Goal: Information Seeking & Learning: Check status

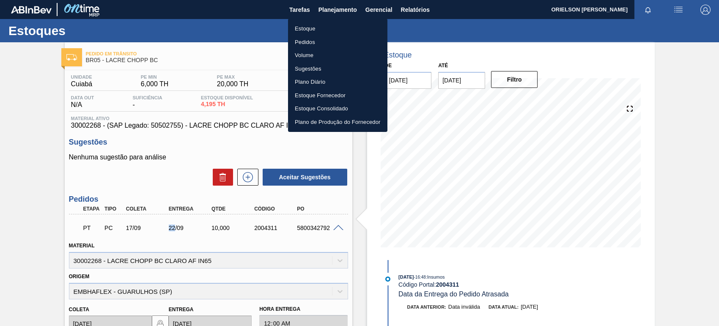
click at [353, 24] on li "Estoque" at bounding box center [337, 29] width 99 height 14
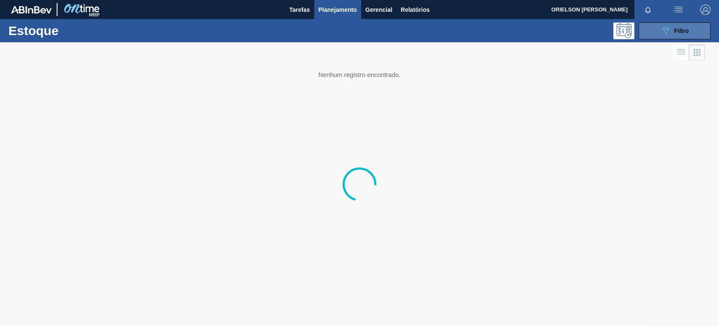
click at [660, 37] on button "089F7B8B-B2A5-4AFE-B5C0-19BA573D28AC Filtro" at bounding box center [675, 30] width 72 height 17
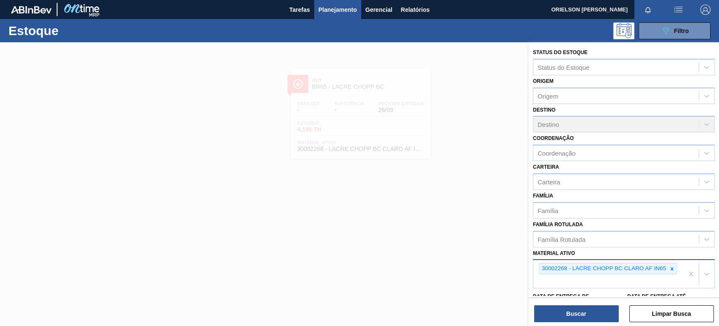
click at [675, 269] on icon at bounding box center [672, 269] width 6 height 6
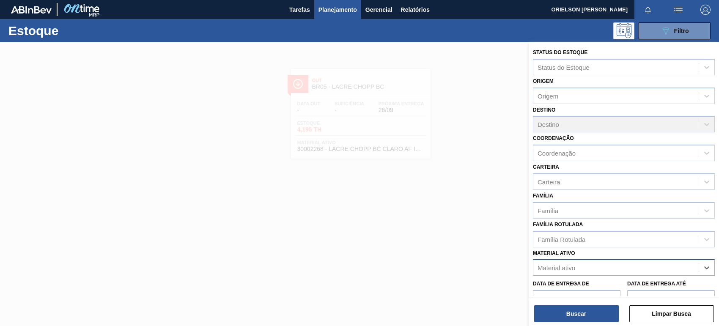
paste ativo "30012583"
type ativo "30012583"
click at [598, 283] on div "30012583 - FILME C. 800X65 BC 269ML MP C15 429" at bounding box center [624, 289] width 182 height 16
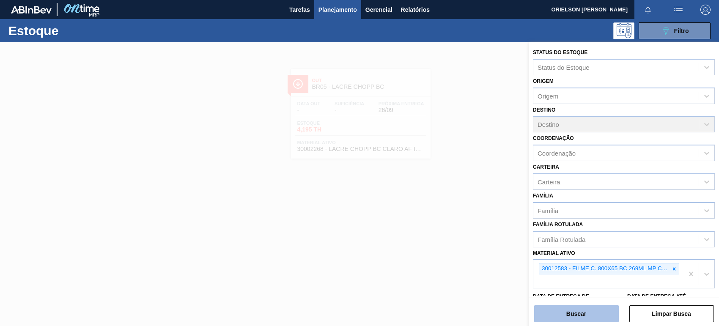
click at [600, 312] on button "Buscar" at bounding box center [576, 313] width 85 height 17
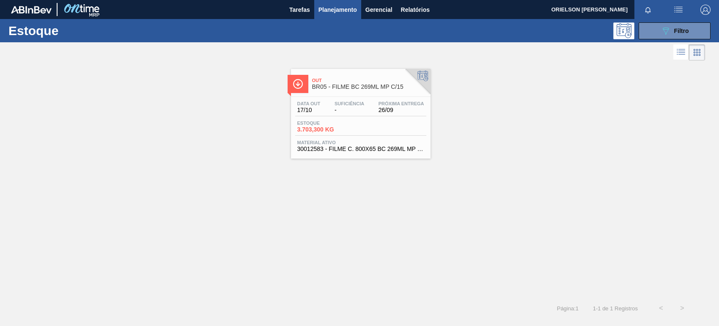
click at [349, 140] on span "Material ativo" at bounding box center [360, 142] width 127 height 5
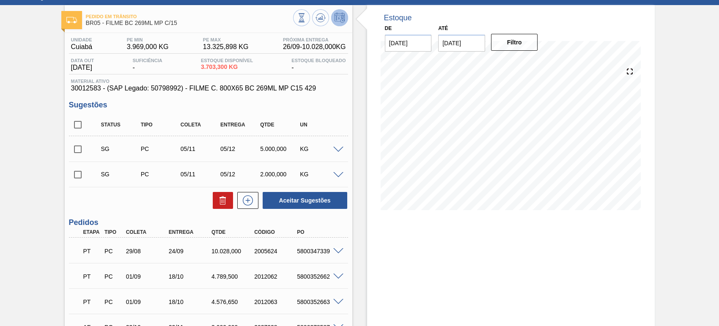
scroll to position [53, 0]
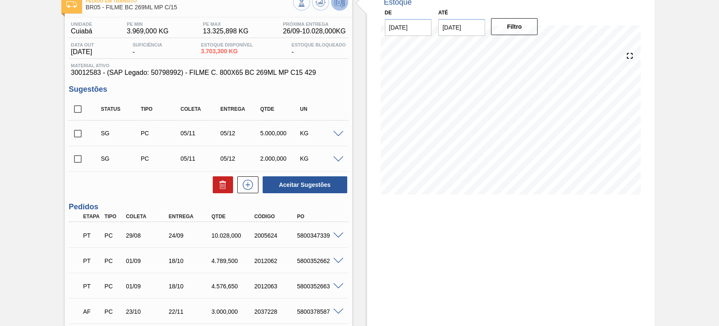
click at [320, 231] on div "PT PC 29/08 24/09 10.028,000 2005624 5800347339" at bounding box center [206, 234] width 257 height 17
click at [333, 239] on div "5800347339" at bounding box center [318, 235] width 47 height 7
click at [335, 235] on span at bounding box center [338, 236] width 10 height 6
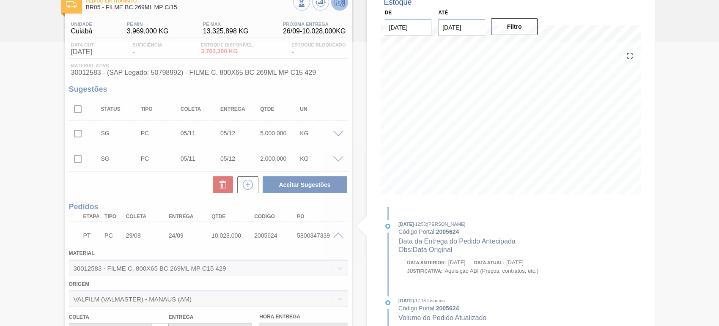
click at [336, 234] on div at bounding box center [359, 184] width 719 height 284
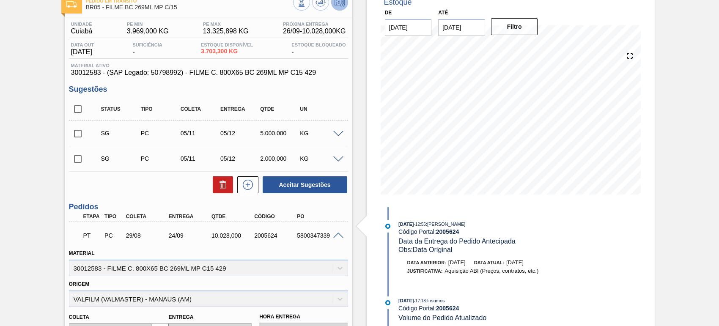
scroll to position [106, 0]
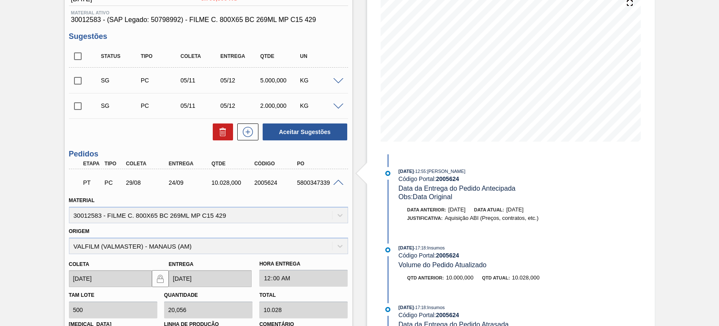
click at [342, 187] on div "PT PC 29/08 24/09 10.028,000 2005624 5800347339" at bounding box center [208, 181] width 279 height 21
click at [339, 185] on span at bounding box center [338, 183] width 10 height 6
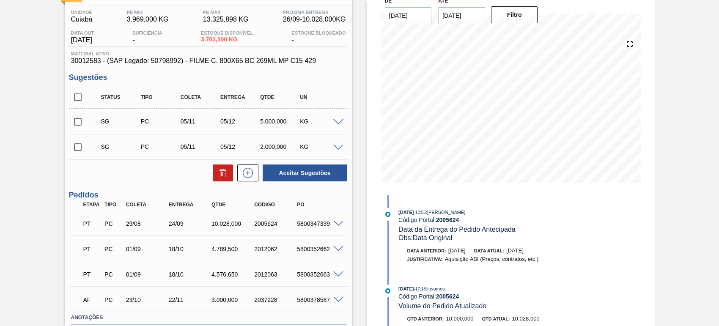
scroll to position [0, 0]
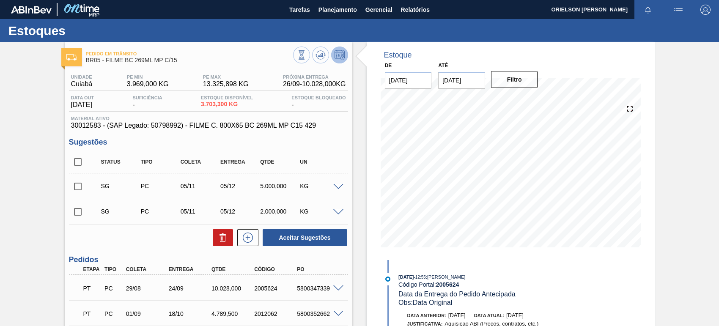
click at [84, 129] on span "30012583 - (SAP Legado: 50798992) - FILME C. 800X65 BC 269ML MP C15 429" at bounding box center [208, 126] width 275 height 8
copy span "30012583"
click at [316, 288] on div "5800347339" at bounding box center [318, 288] width 47 height 7
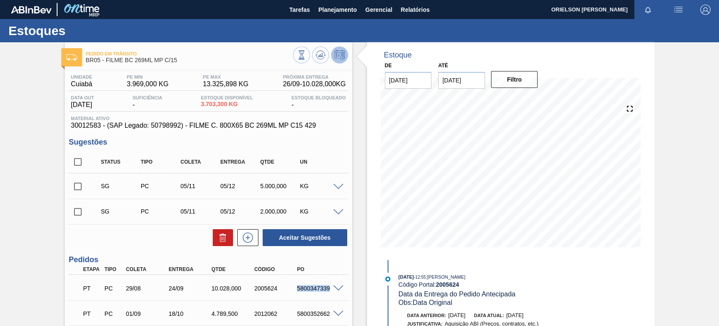
copy div "5800347339"
click at [340, 216] on div "SG PC 05/11 05/12 2.000,000 KG" at bounding box center [208, 211] width 279 height 21
click at [336, 210] on div at bounding box center [339, 211] width 17 height 6
click at [335, 213] on span at bounding box center [338, 212] width 10 height 6
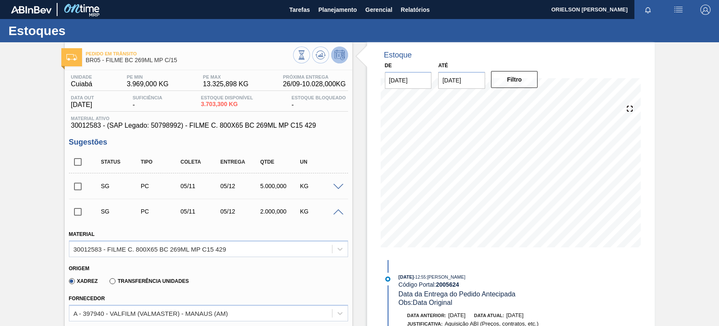
click at [331, 212] on div at bounding box center [339, 211] width 17 height 6
click at [335, 214] on span at bounding box center [338, 212] width 10 height 6
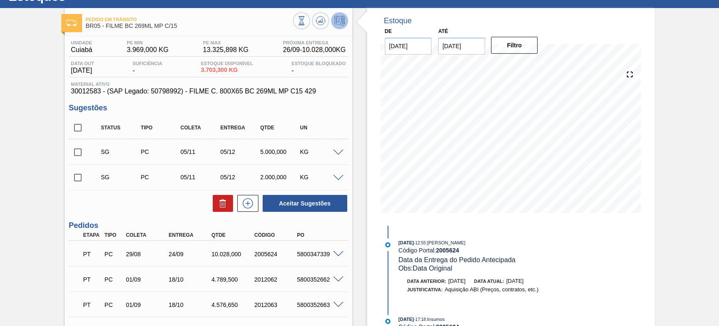
scroll to position [53, 0]
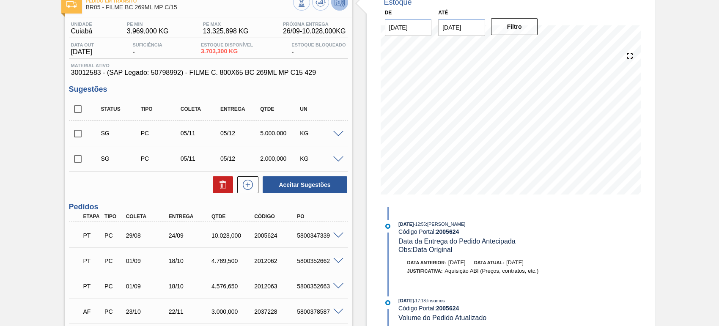
click at [334, 164] on div "SG PC 05/11 05/12 2.000,000 KG" at bounding box center [208, 158] width 279 height 21
click at [220, 185] on icon at bounding box center [223, 185] width 10 height 10
click at [74, 157] on input "checkbox" at bounding box center [78, 159] width 18 height 18
checkbox input "true"
click at [80, 135] on input "checkbox" at bounding box center [78, 134] width 18 height 18
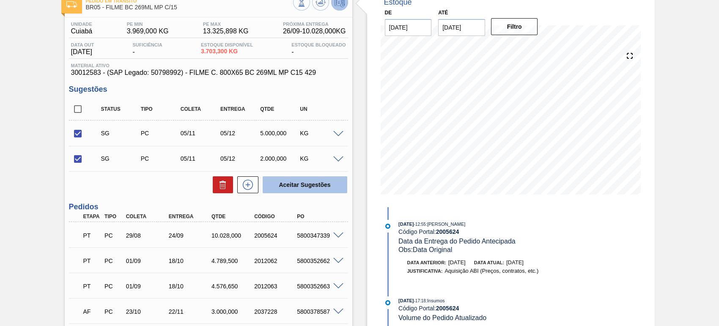
click at [282, 189] on button "Aceitar Sugestões" at bounding box center [305, 184] width 85 height 17
checkbox input "false"
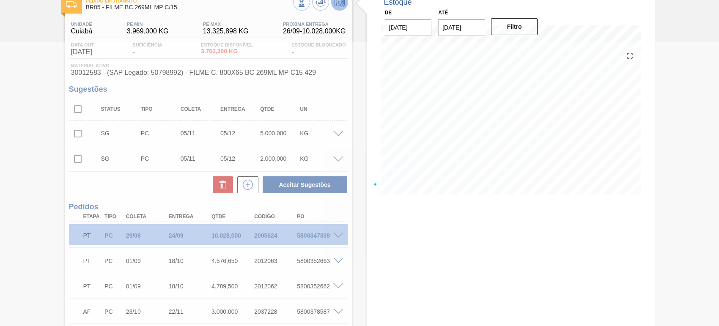
click at [174, 216] on div at bounding box center [359, 184] width 719 height 284
